Goal: Find specific page/section: Find specific page/section

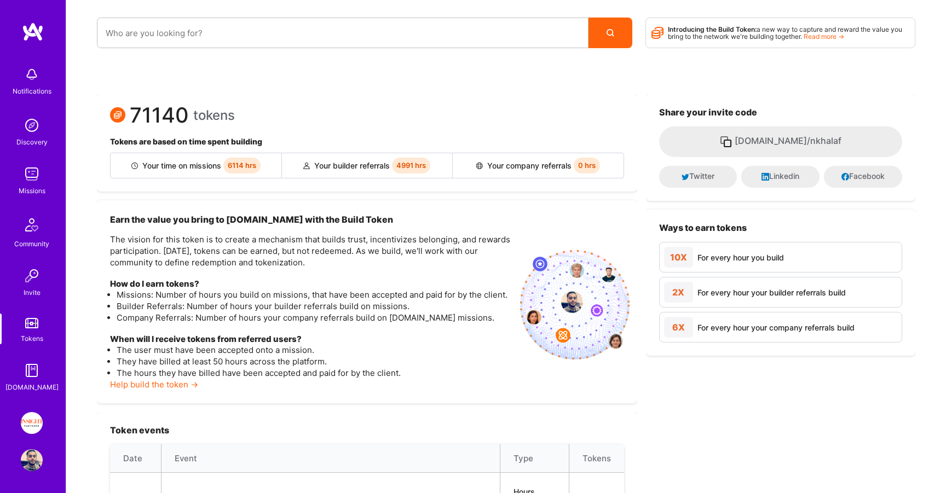
click at [28, 316] on link "Tokens" at bounding box center [32, 329] width 68 height 31
click at [36, 418] on img at bounding box center [32, 423] width 22 height 22
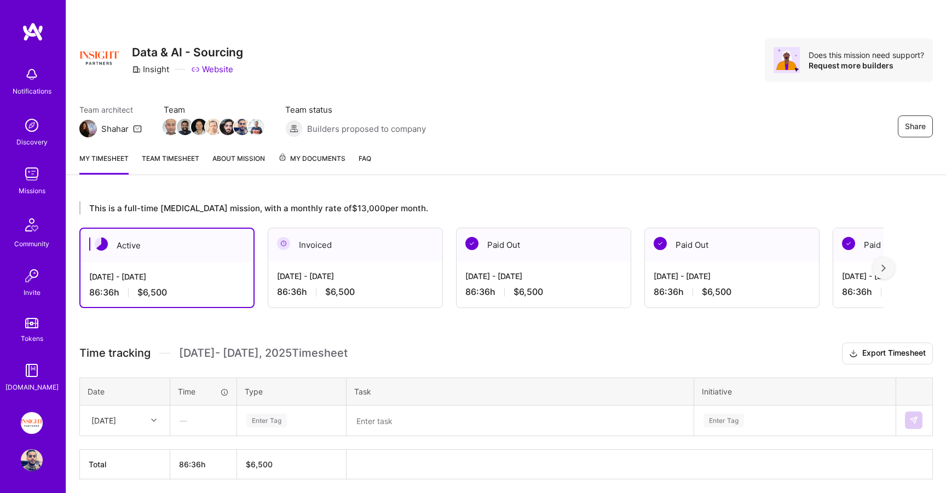
click at [306, 148] on div "My timesheet Team timesheet About Mission My Documents FAQ" at bounding box center [505, 159] width 879 height 31
click at [299, 154] on span "My Documents" at bounding box center [311, 159] width 67 height 12
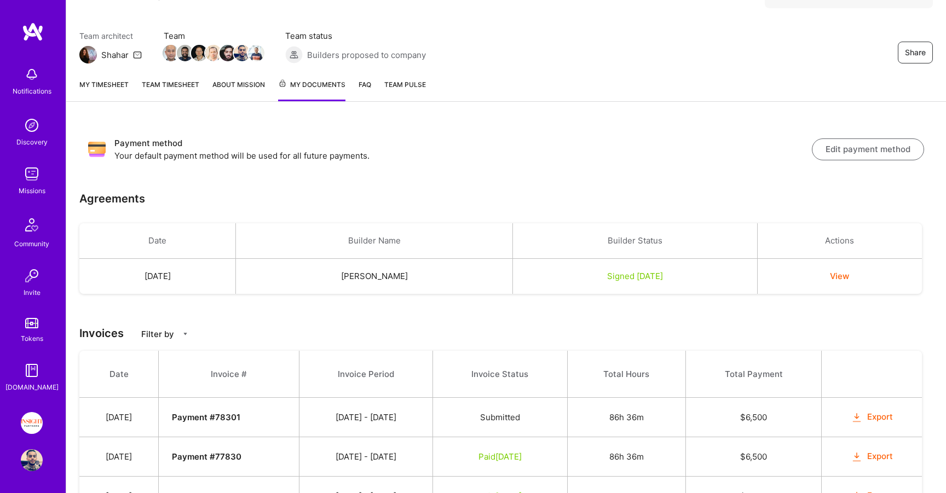
scroll to position [79, 0]
